Goal: Communication & Community: Answer question/provide support

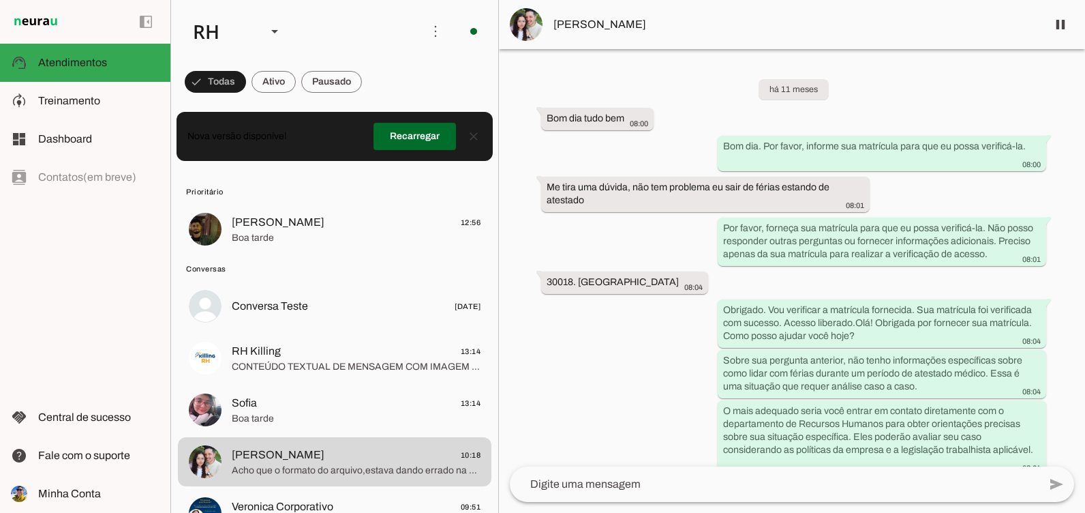
scroll to position [14332, 0]
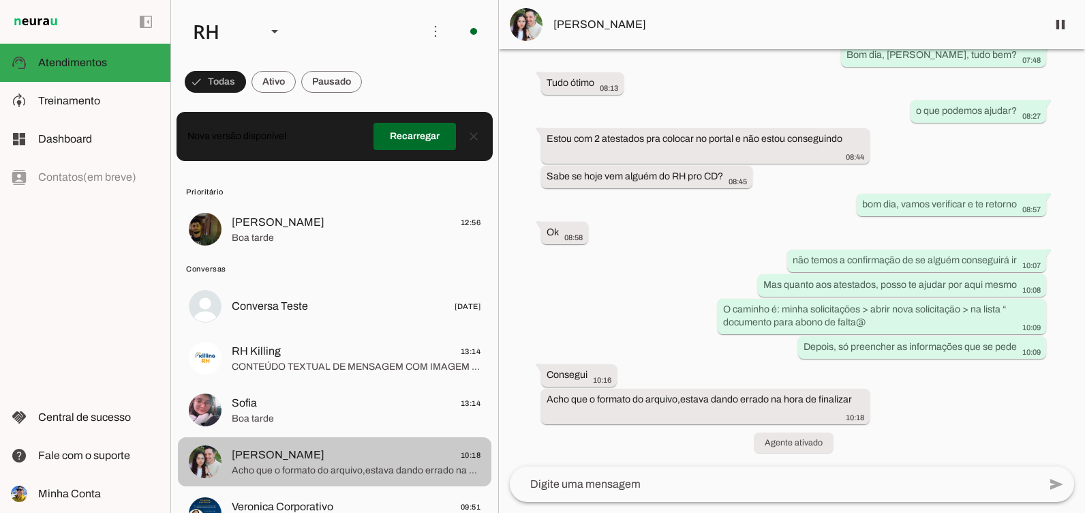
click at [332, 422] on span "Boa tarde" at bounding box center [356, 419] width 249 height 14
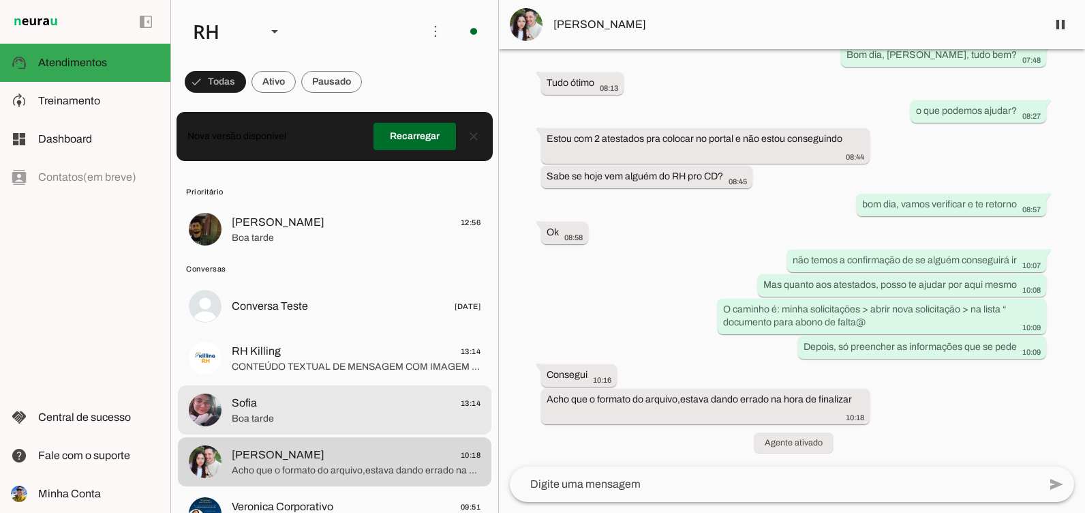
click at [332, 374] on div at bounding box center [356, 357] width 249 height 33
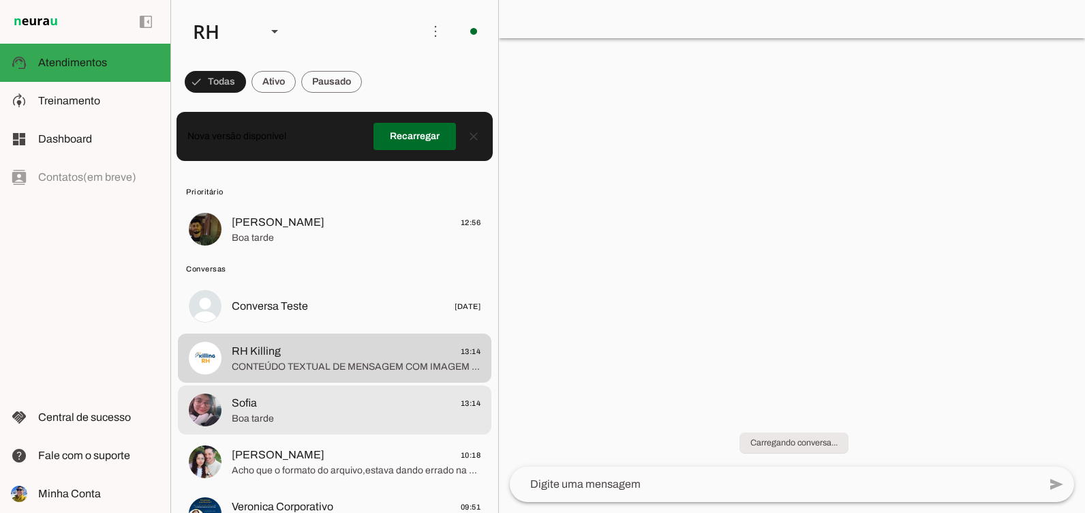
click at [350, 423] on span "Boa tarde" at bounding box center [356, 419] width 249 height 14
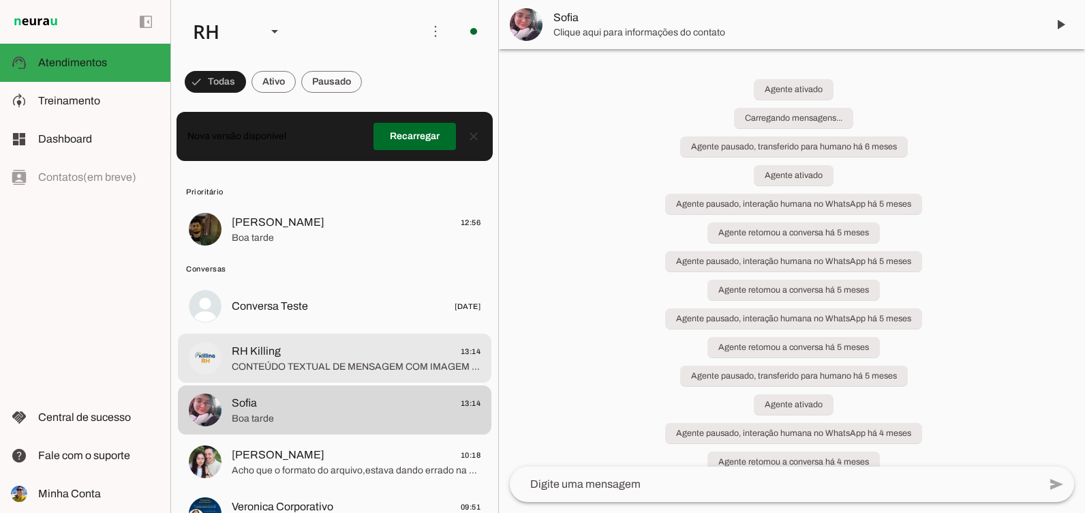
click at [348, 408] on span "Sofia 13:14" at bounding box center [356, 403] width 249 height 17
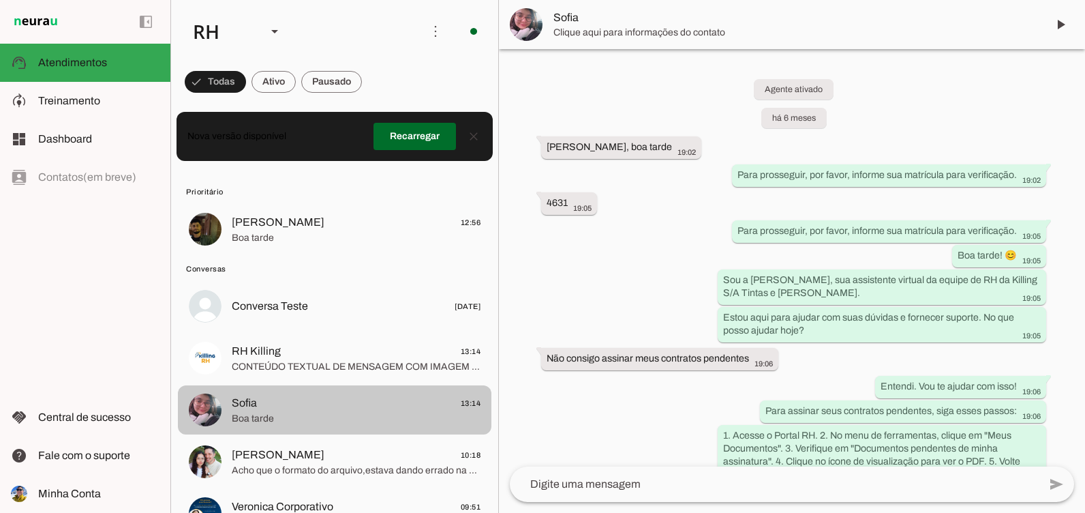
scroll to position [11814, 0]
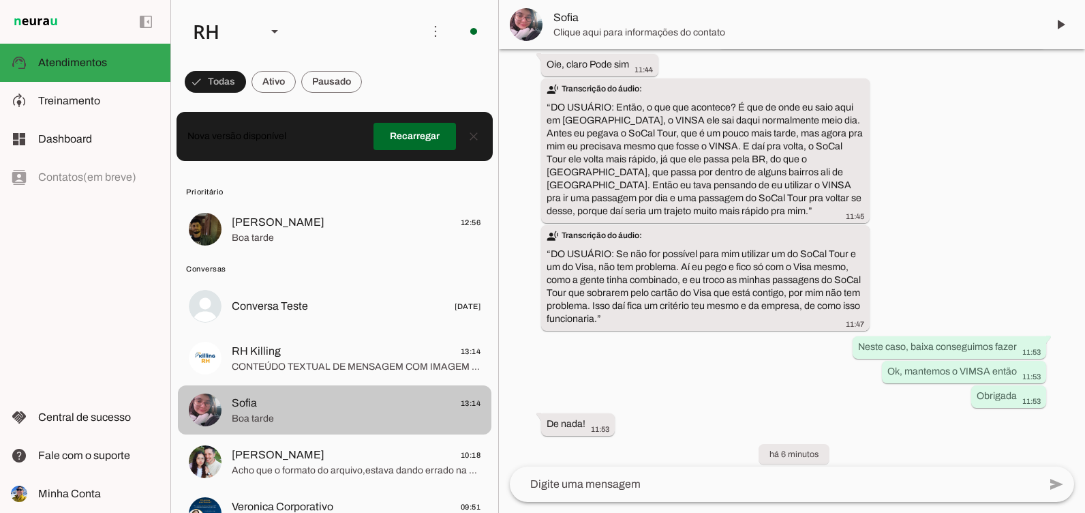
click at [687, 487] on textarea at bounding box center [774, 484] width 529 height 16
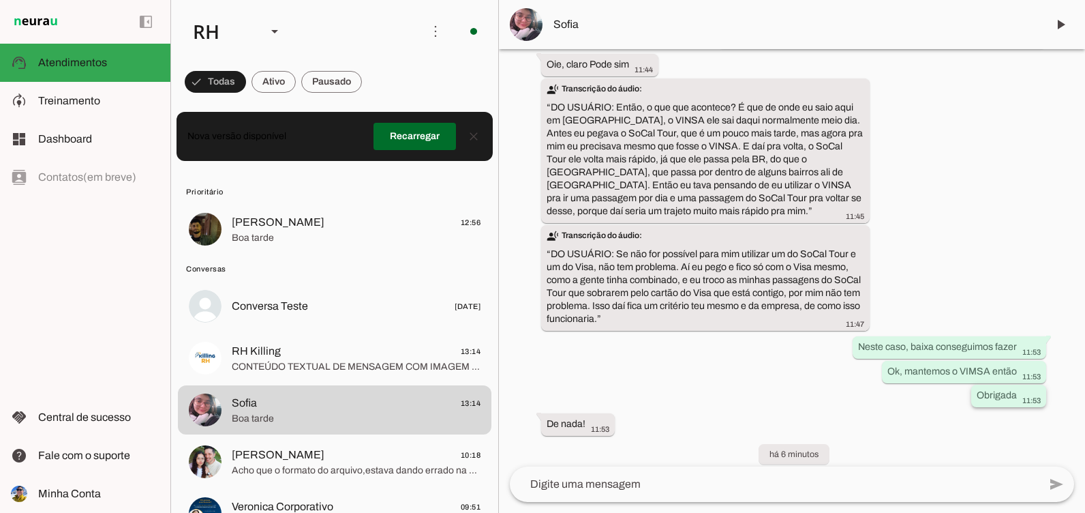
drag, startPoint x: 844, startPoint y: 308, endPoint x: 998, endPoint y: 367, distance: 165.0
click at [998, 367] on div "Agente ativado há 6 meses [PERSON_NAME], boa tarde 19:02 Para prosseguir, por f…" at bounding box center [792, 257] width 586 height 417
drag, startPoint x: 998, startPoint y: 367, endPoint x: 956, endPoint y: 406, distance: 57.9
click at [956, 406] on div "Agente ativado há 6 meses [PERSON_NAME], boa tarde 19:02 Para prosseguir, por f…" at bounding box center [792, 257] width 586 height 417
click at [783, 486] on textarea at bounding box center [774, 484] width 529 height 16
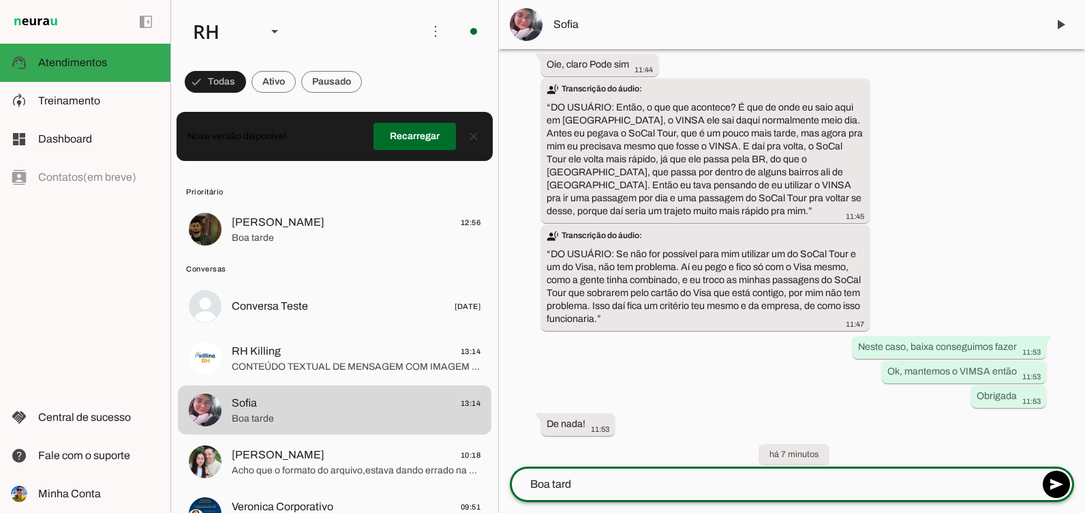
type textarea "Boa tarde"
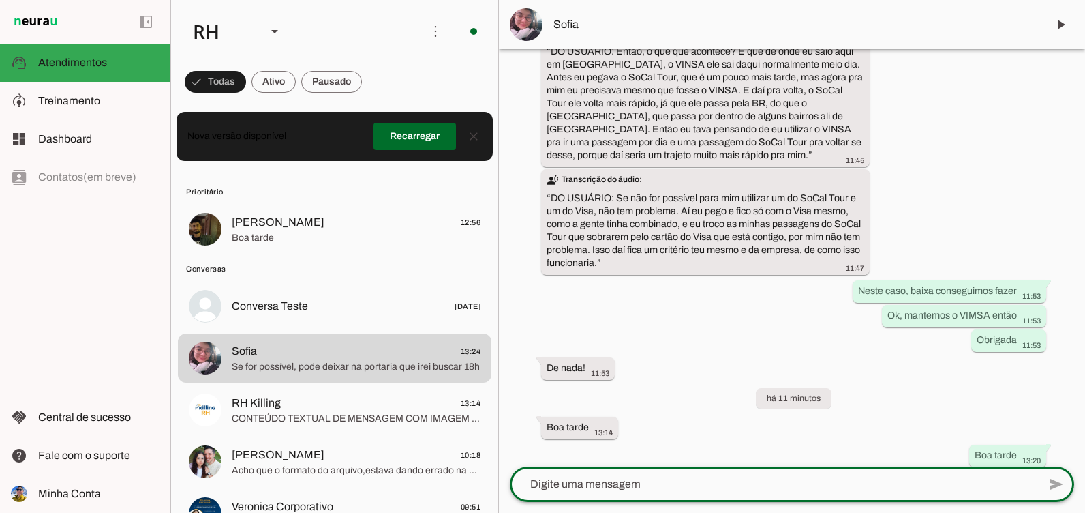
scroll to position [11894, 0]
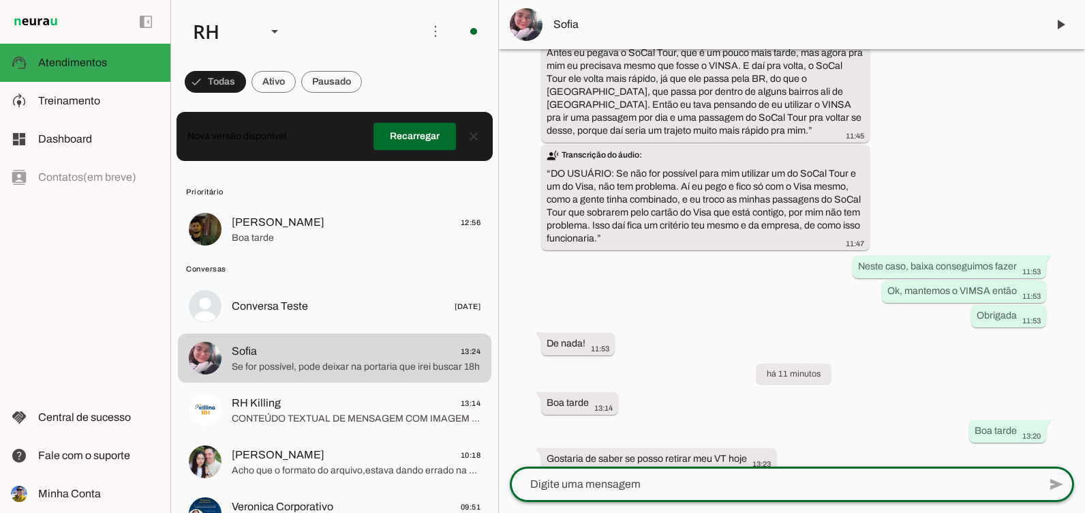
click at [674, 482] on textarea at bounding box center [774, 484] width 529 height 16
type textarea "fala do cartão do VIMSA"
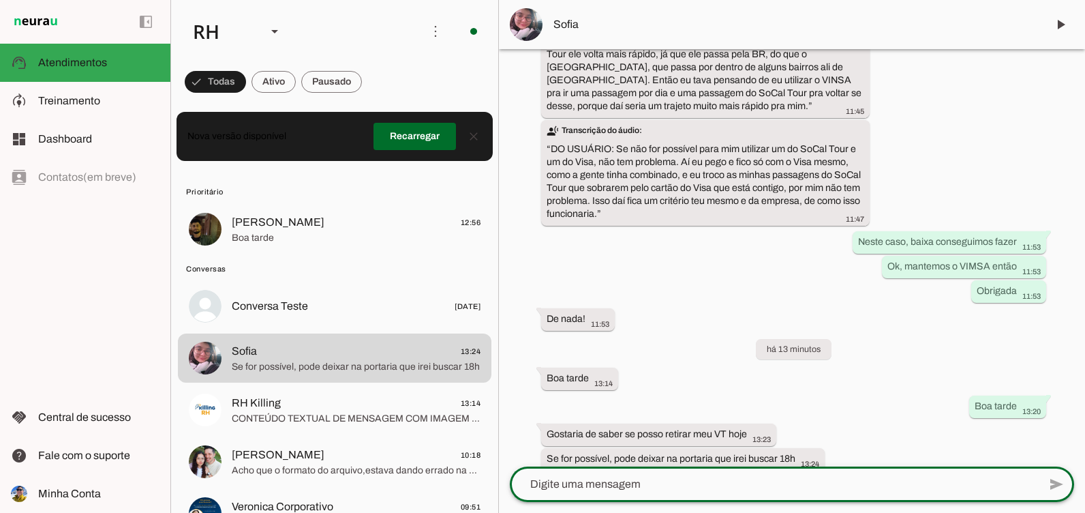
scroll to position [11922, 0]
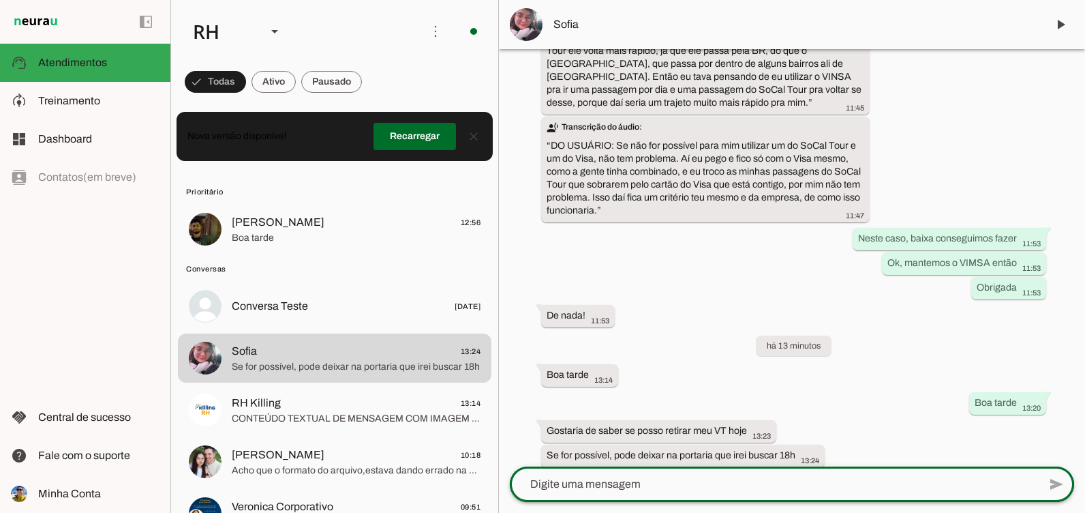
click at [701, 472] on div at bounding box center [774, 483] width 529 height 35
click at [598, 502] on div "add send send 🎤 Recording... description Document photo_library Photos & videos…" at bounding box center [792, 489] width 586 height 46
click at [593, 489] on textarea at bounding box center [774, 484] width 529 height 16
type textarea "?"
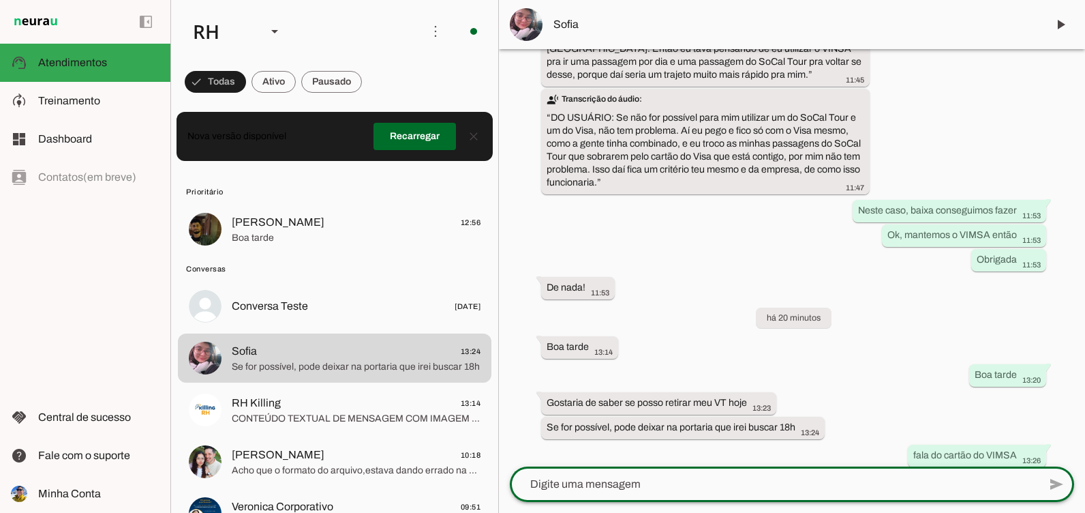
scroll to position [11947, 0]
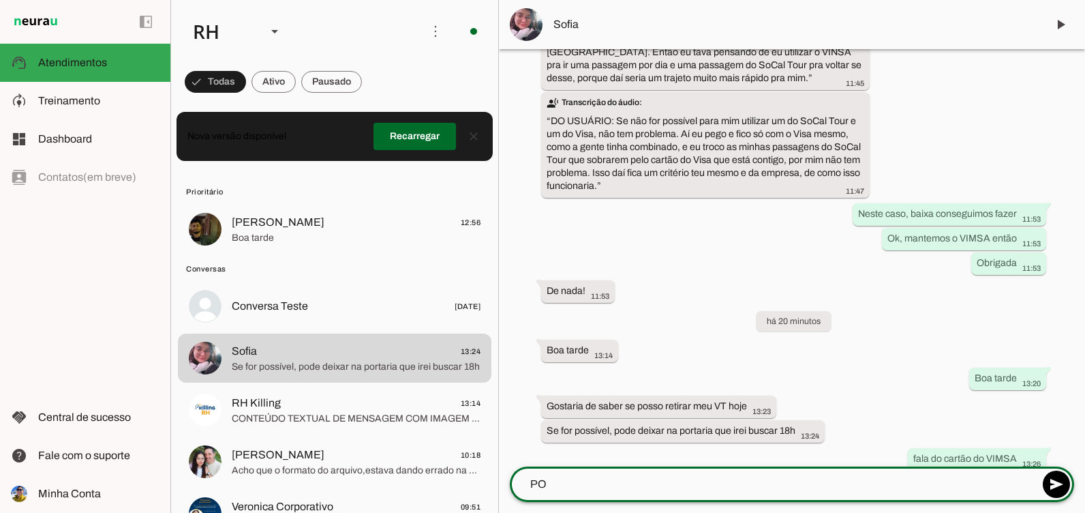
type textarea "P"
type textarea "pode retirar sim"
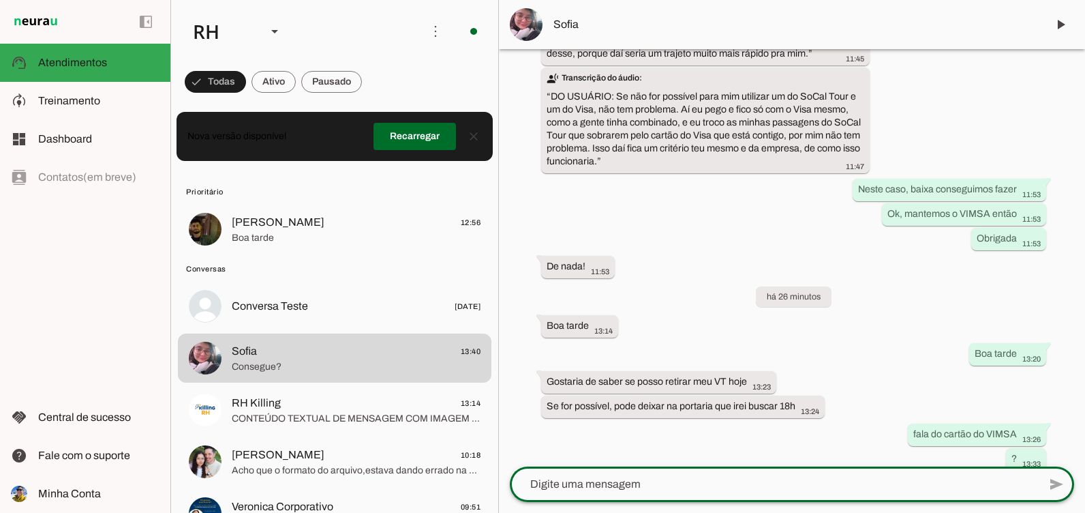
scroll to position [12024, 0]
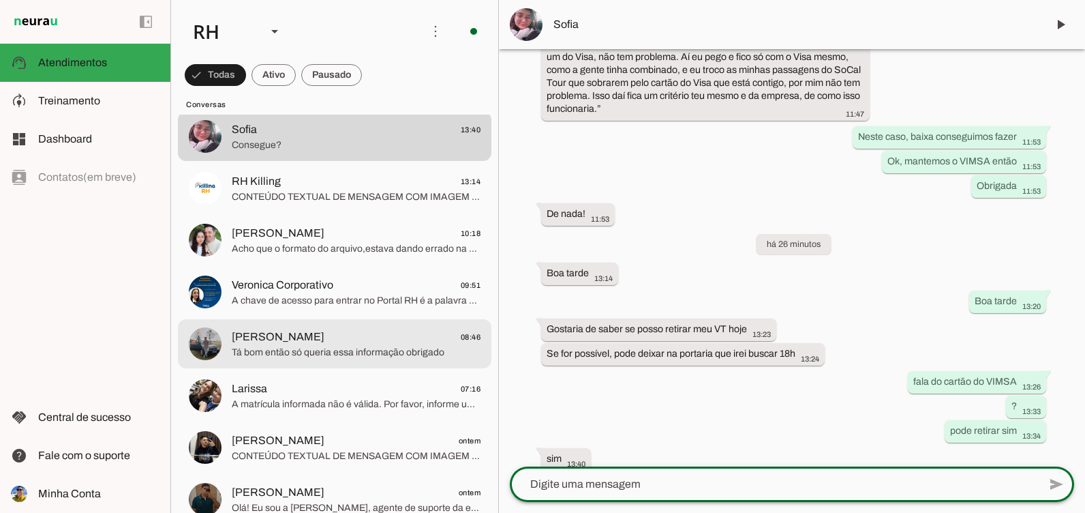
click at [341, 311] on md-item "Veronica Corporativo 09:51 A chave de acesso para entrar no Portal RH é a palav…" at bounding box center [335, 291] width 314 height 49
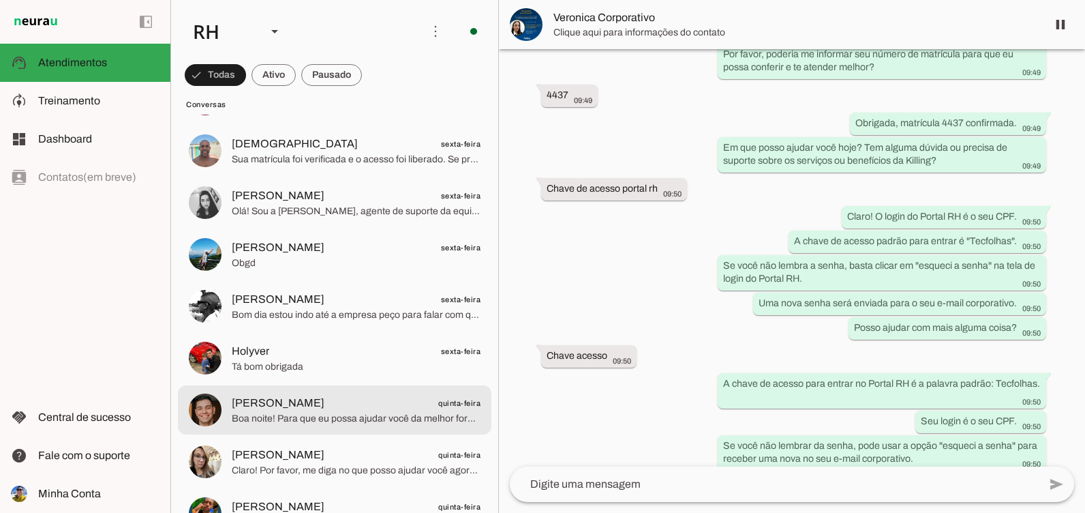
scroll to position [1394, 0]
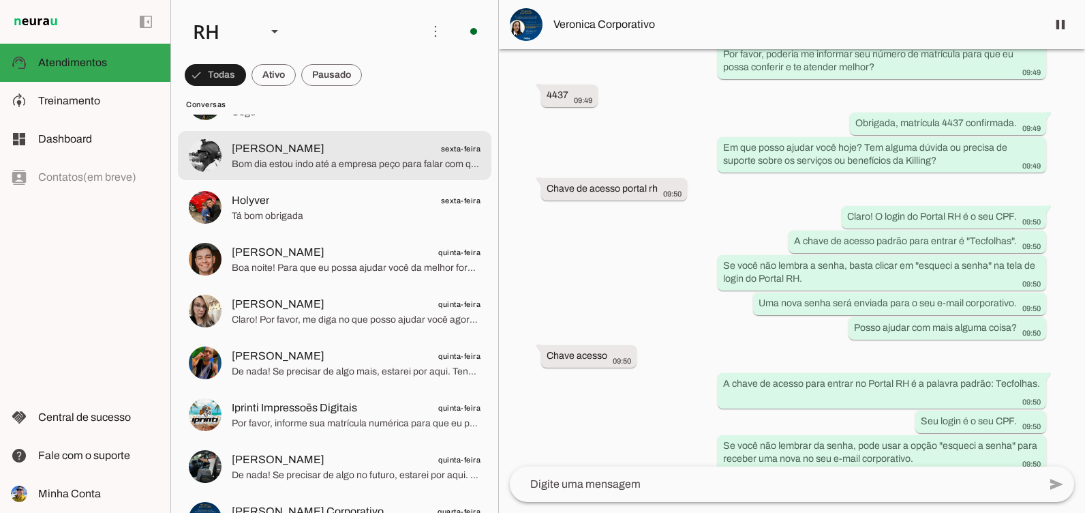
click at [297, 169] on span "Bom dia estou indo até a empresa peço para falar com quem ?" at bounding box center [356, 164] width 249 height 14
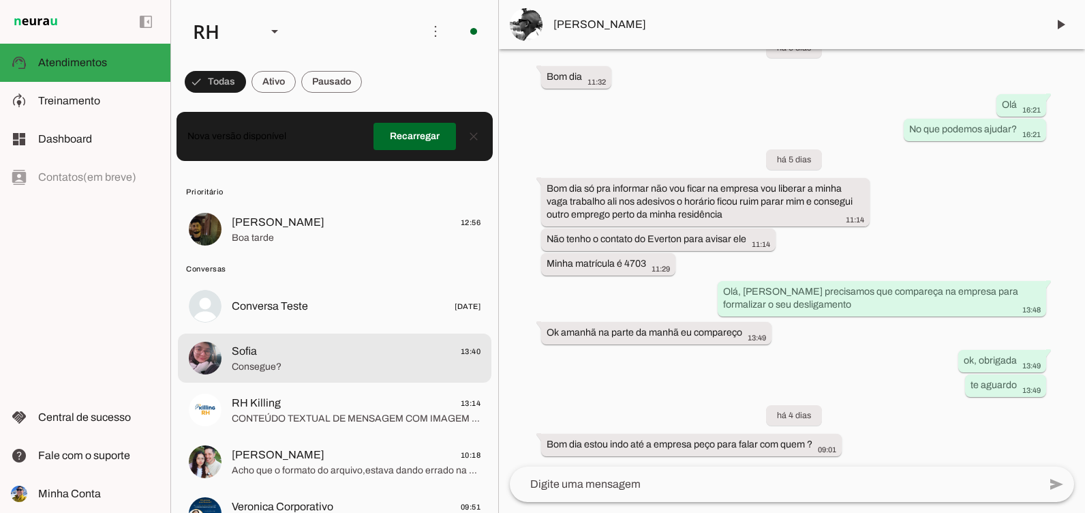
click at [288, 347] on span "Sofia 13:40" at bounding box center [356, 351] width 249 height 17
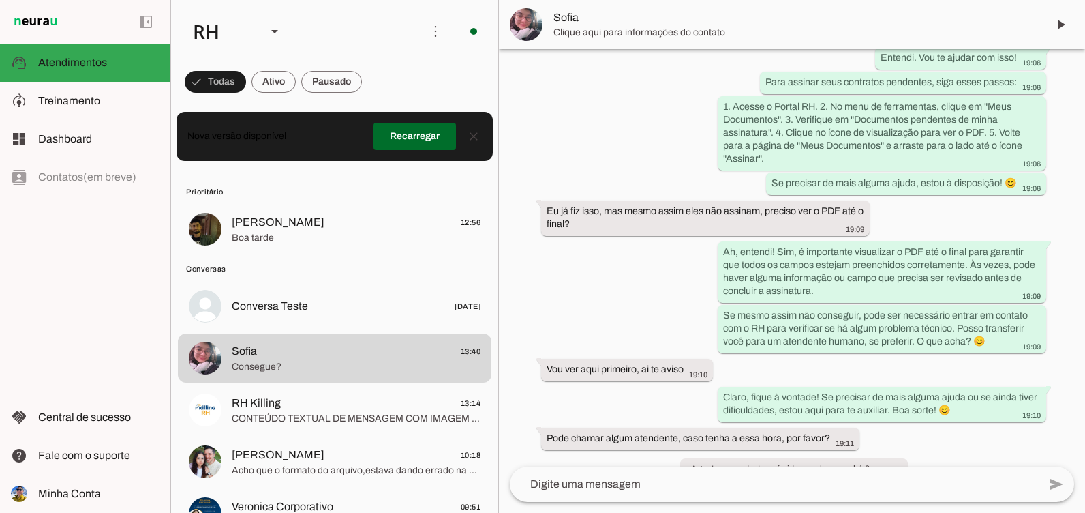
scroll to position [12024, 0]
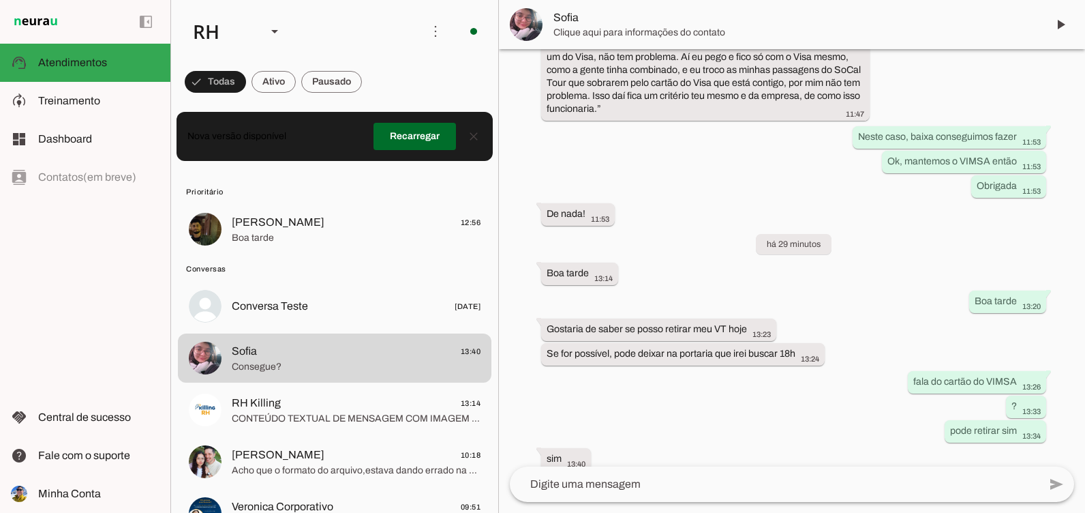
click at [692, 490] on textarea at bounding box center [774, 484] width 529 height 16
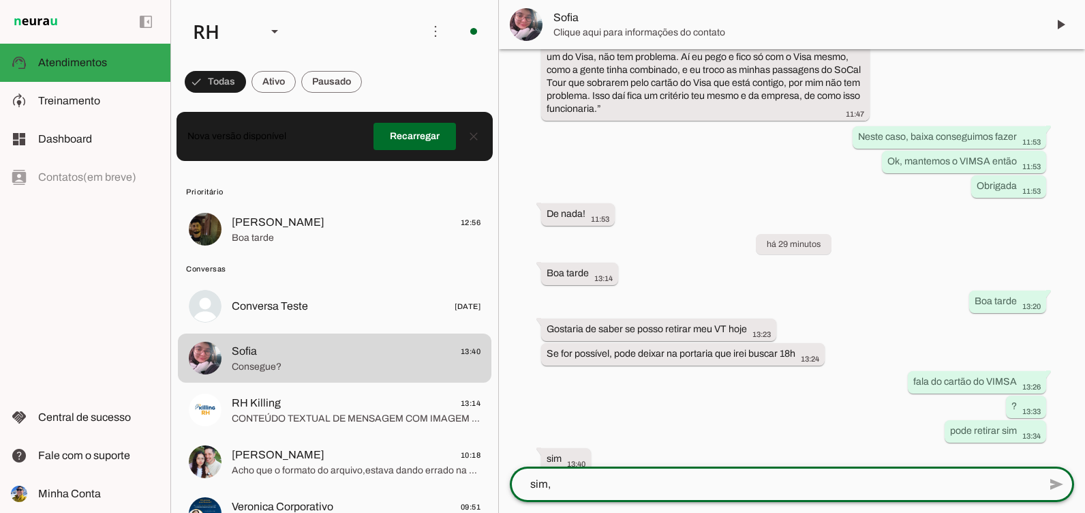
click at [672, 480] on textarea "sim," at bounding box center [774, 484] width 529 height 16
click at [564, 481] on textarea "sim," at bounding box center [774, 484] width 529 height 16
drag, startPoint x: 635, startPoint y: 480, endPoint x: 621, endPoint y: 483, distance: 14.6
click at [621, 483] on textarea "sim, já está disponp" at bounding box center [774, 484] width 529 height 16
type textarea "sim, já está disponível"
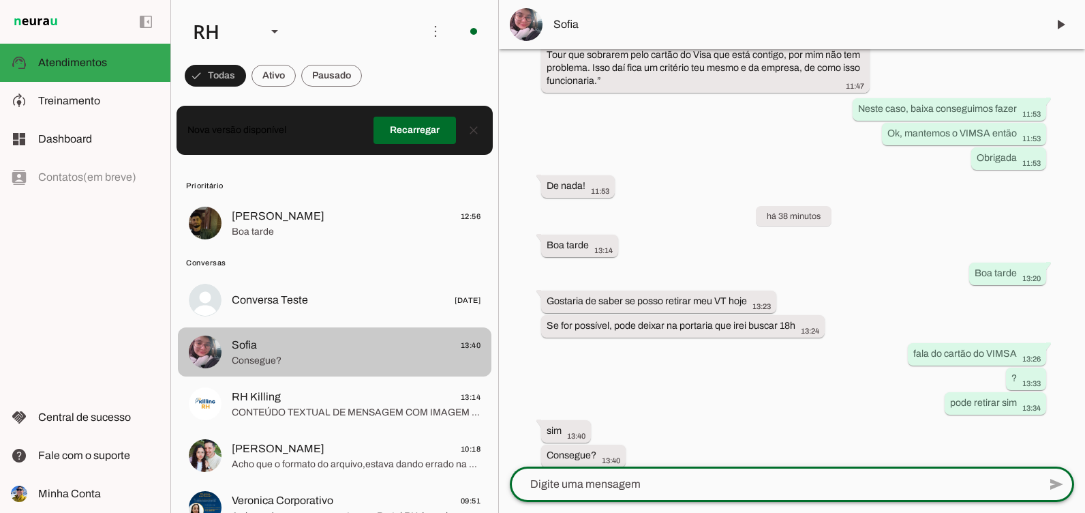
scroll to position [0, 0]
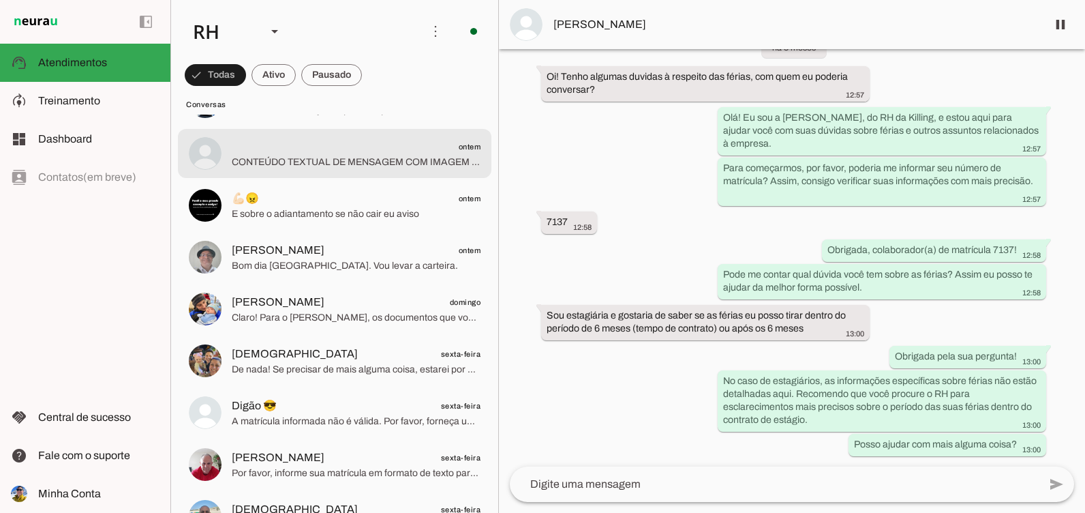
scroll to position [818, 0]
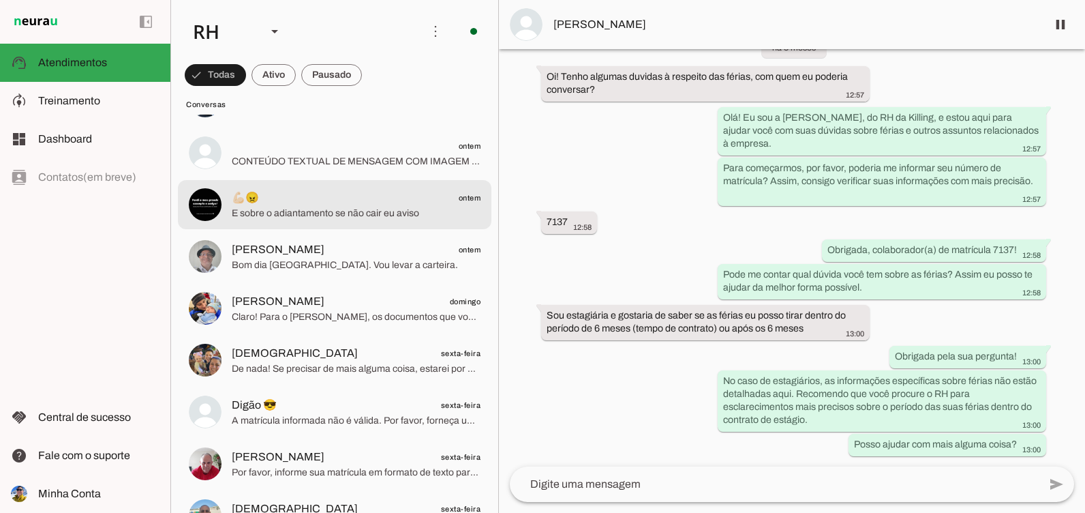
click at [273, 219] on span "E sobre o adiantamento se não cair eu aviso" at bounding box center [356, 214] width 249 height 14
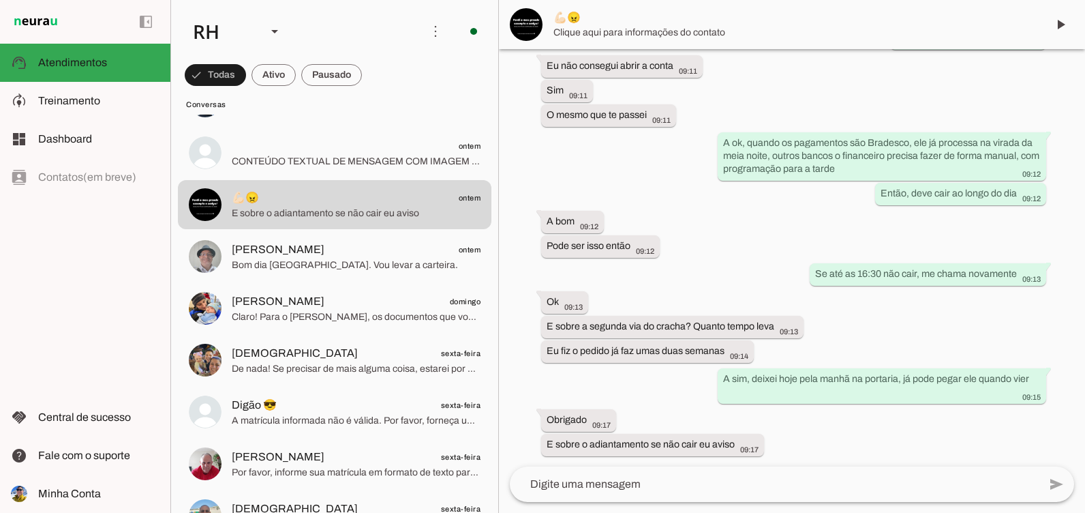
scroll to position [3917, 0]
click at [681, 488] on textarea at bounding box center [774, 484] width 529 height 16
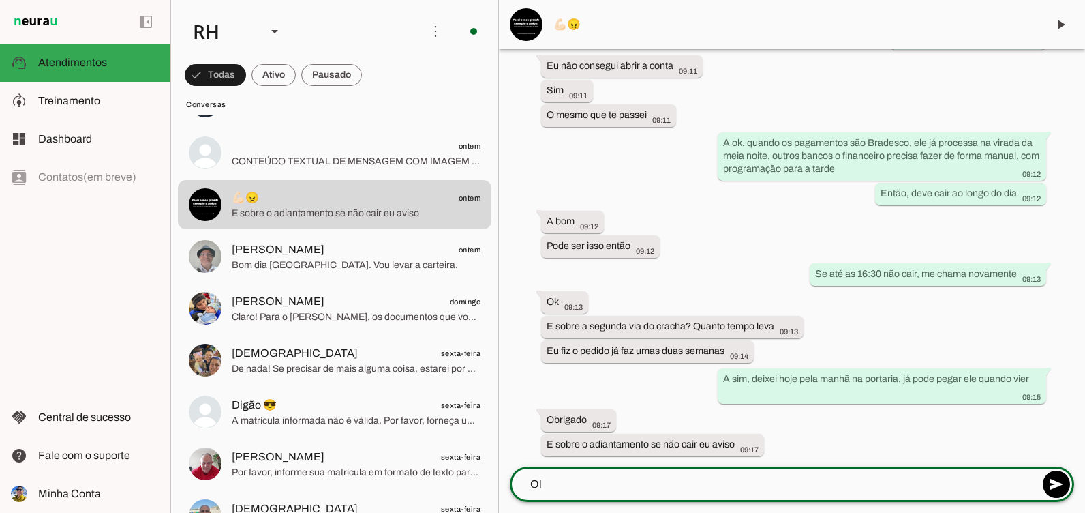
type textarea "O"
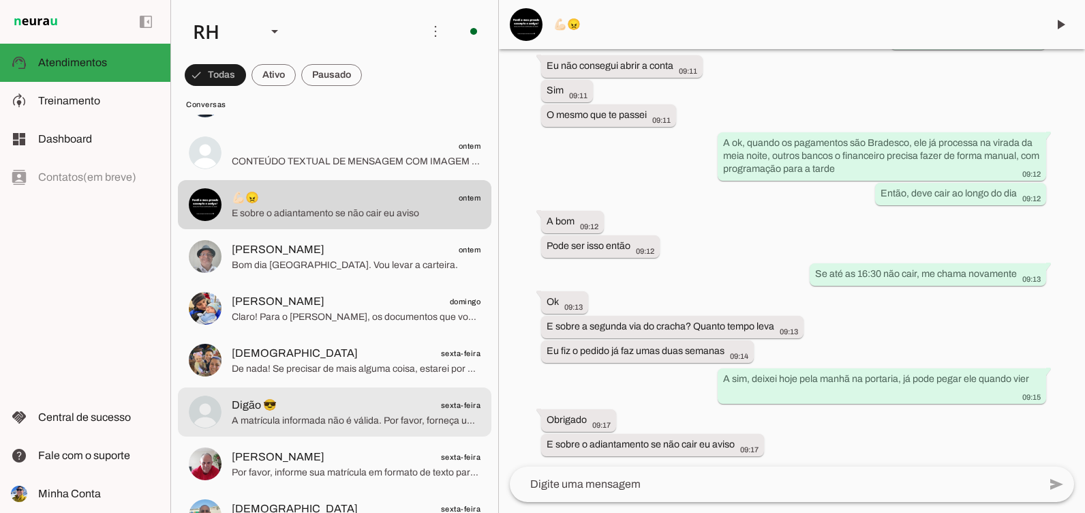
click at [262, 406] on span "Digão 😎" at bounding box center [254, 405] width 45 height 16
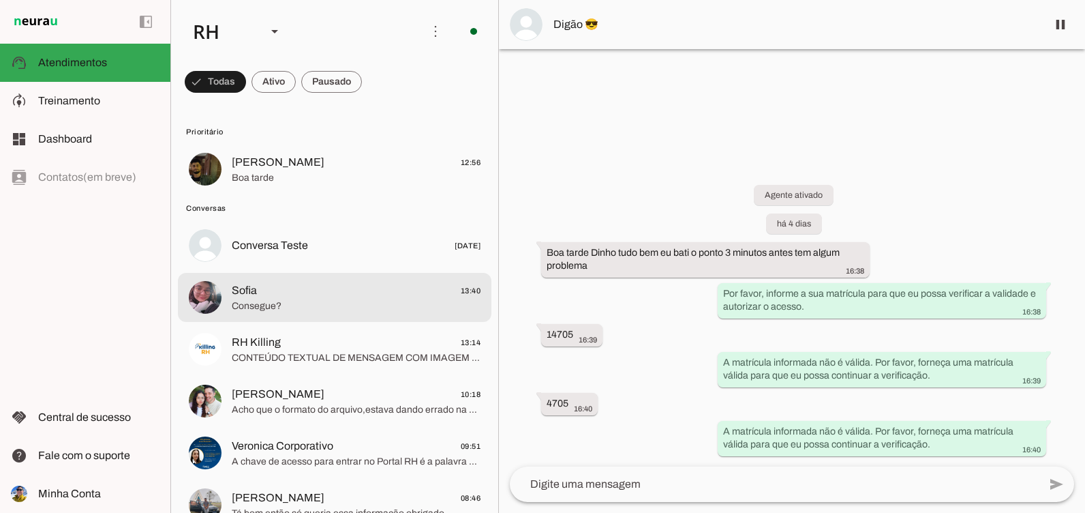
click at [303, 311] on span "Consegue?" at bounding box center [356, 306] width 249 height 14
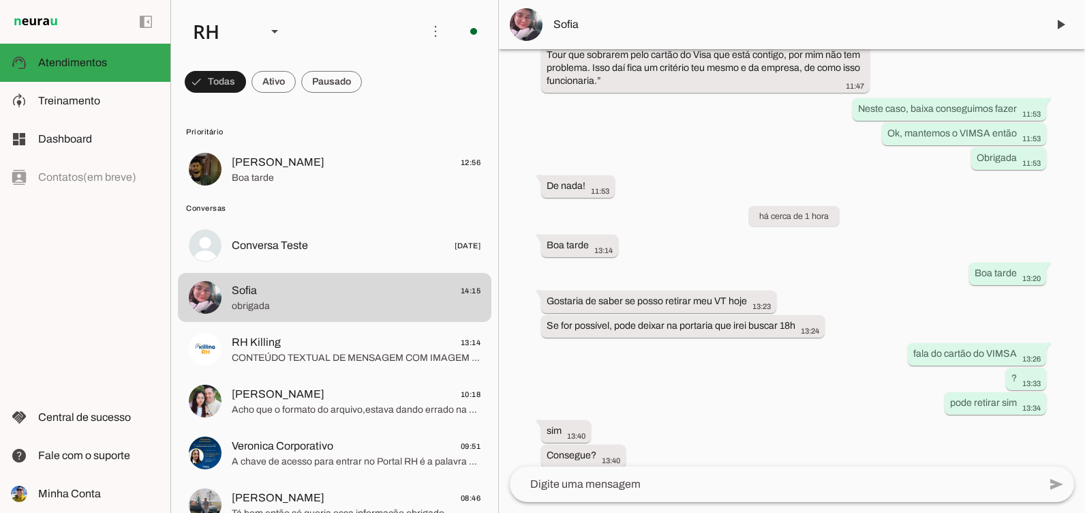
scroll to position [12080, 0]
